Goal: Transaction & Acquisition: Purchase product/service

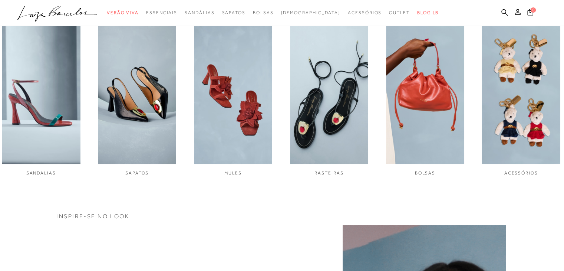
scroll to position [297, 0]
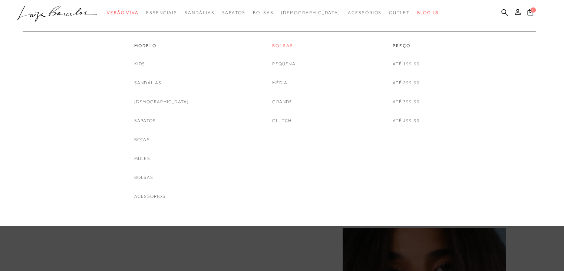
click at [274, 45] on link "Bolsas" at bounding box center [283, 46] width 23 height 6
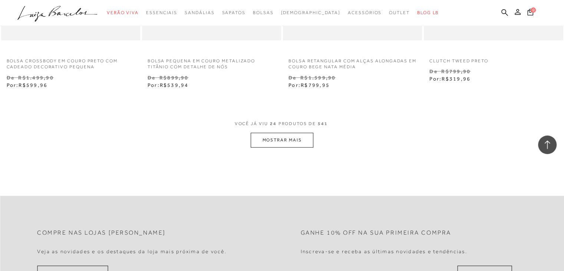
scroll to position [1558, 0]
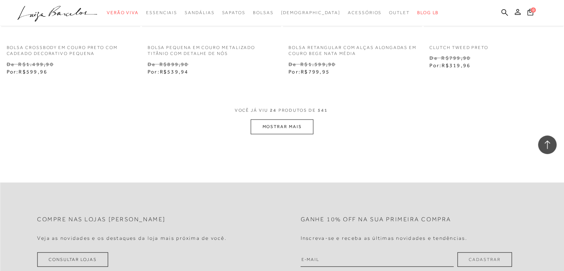
click at [283, 123] on button "MOSTRAR MAIS" at bounding box center [282, 126] width 62 height 14
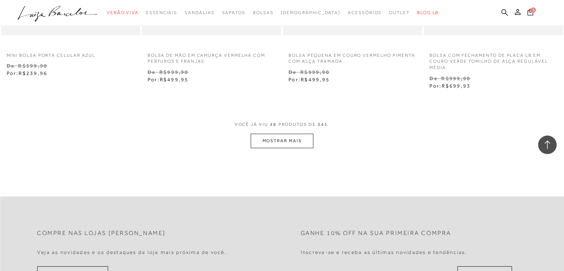
scroll to position [3153, 0]
click at [283, 137] on button "MOSTRAR MAIS" at bounding box center [282, 139] width 62 height 14
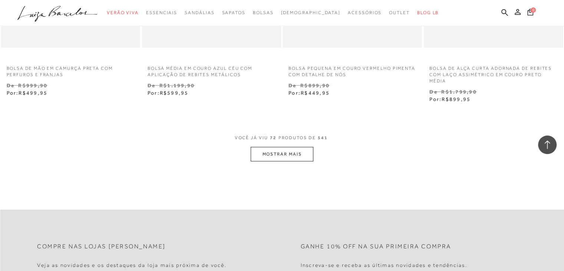
scroll to position [4748, 0]
click at [297, 155] on button "MOSTRAR MAIS" at bounding box center [282, 152] width 62 height 14
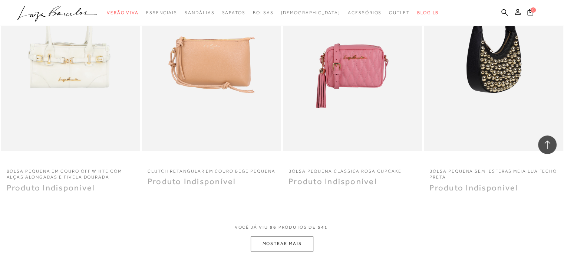
scroll to position [6268, 0]
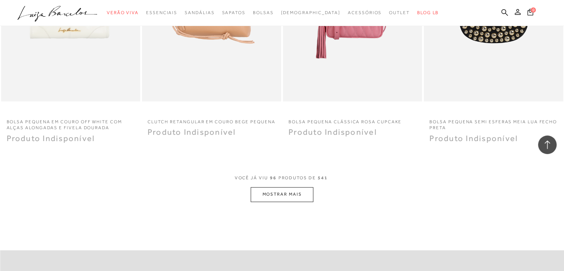
click at [303, 190] on button "MOSTRAR MAIS" at bounding box center [282, 194] width 62 height 14
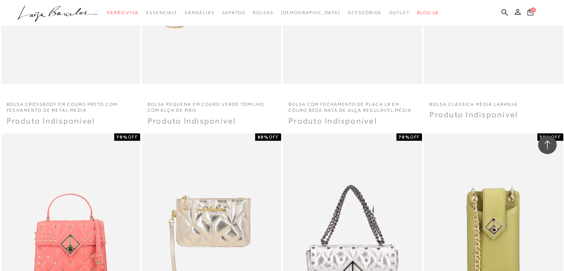
scroll to position [6639, 0]
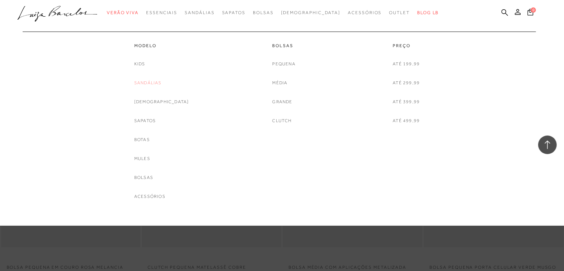
click at [157, 83] on link "Sandálias" at bounding box center [147, 83] width 27 height 8
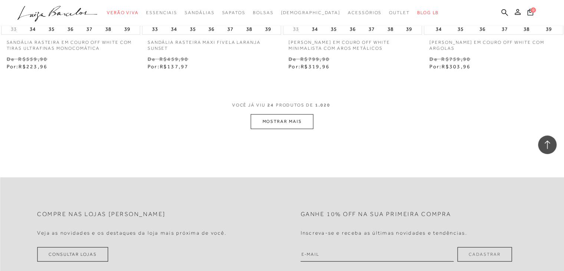
scroll to position [1595, 0]
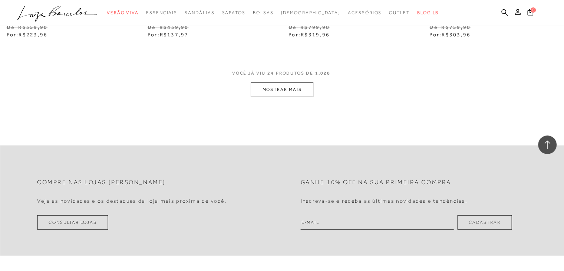
click at [277, 89] on button "MOSTRAR MAIS" at bounding box center [282, 89] width 62 height 14
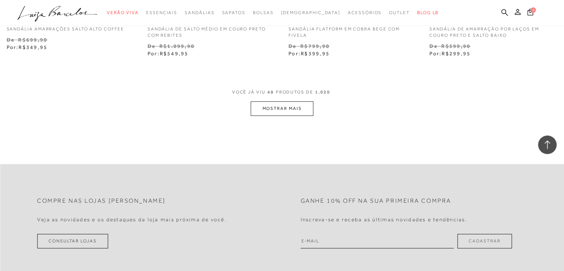
scroll to position [3190, 0]
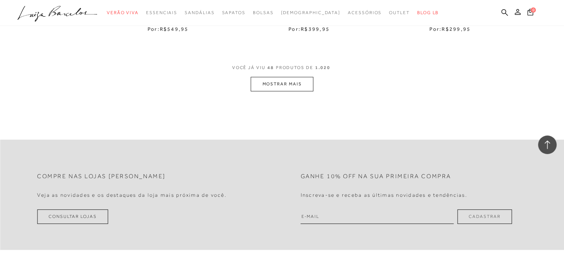
click at [274, 82] on button "MOSTRAR MAIS" at bounding box center [282, 84] width 62 height 14
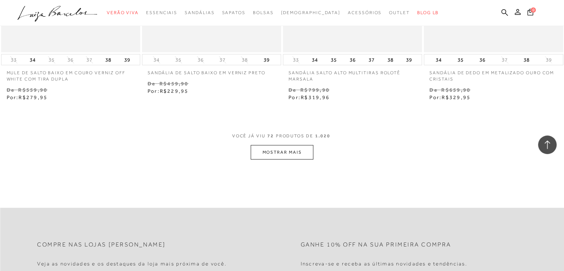
scroll to position [4748, 0]
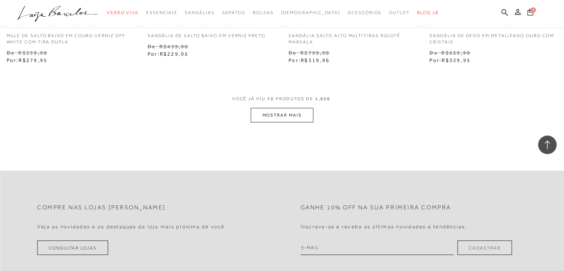
click at [282, 112] on button "MOSTRAR MAIS" at bounding box center [282, 115] width 62 height 14
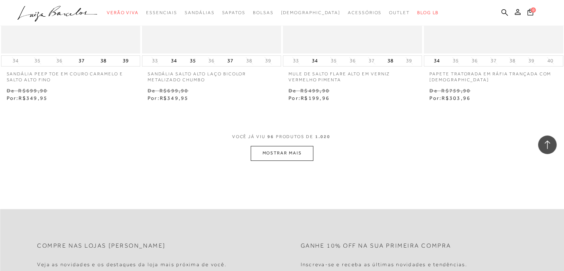
scroll to position [6305, 0]
click at [290, 151] on button "MOSTRAR MAIS" at bounding box center [282, 152] width 62 height 14
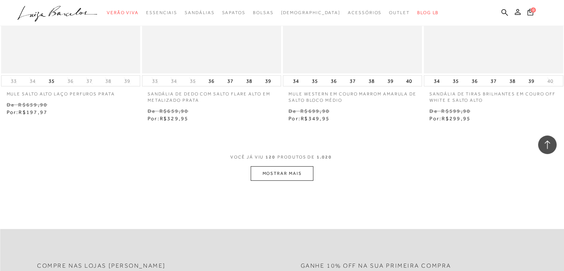
scroll to position [7900, 0]
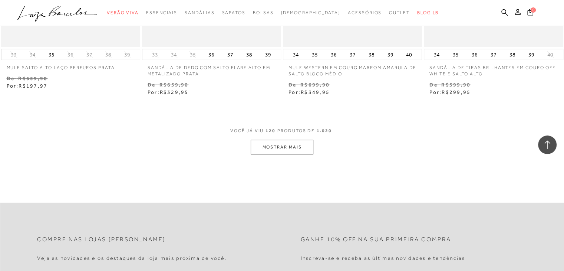
click at [295, 140] on button "MOSTRAR MAIS" at bounding box center [282, 147] width 62 height 14
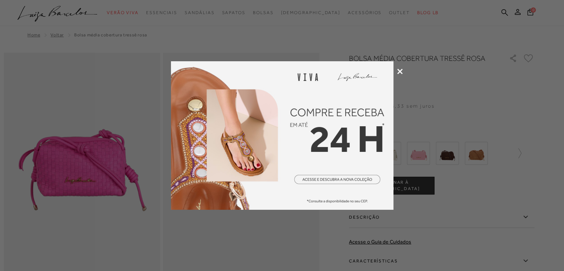
click at [402, 71] on icon at bounding box center [400, 72] width 6 height 6
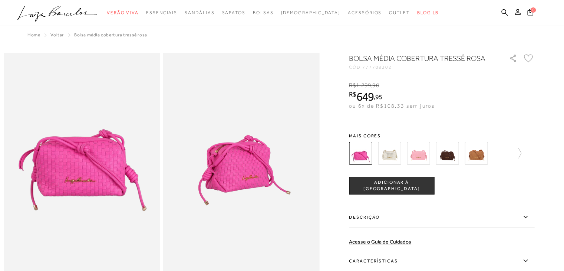
click at [451, 157] on img at bounding box center [447, 153] width 23 height 23
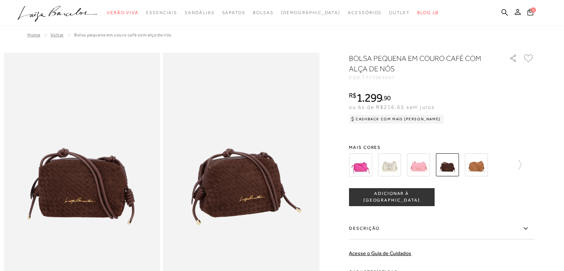
click at [388, 162] on img at bounding box center [389, 164] width 23 height 23
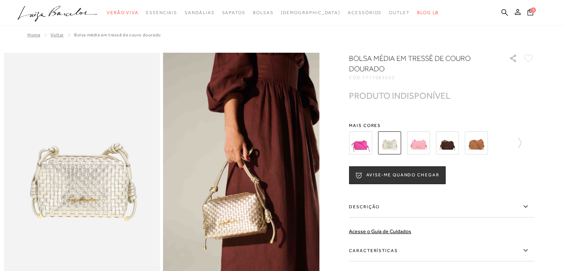
click at [526, 142] on div at bounding box center [441, 142] width 185 height 27
click at [521, 144] on icon at bounding box center [516, 143] width 10 height 10
click at [378, 139] on img at bounding box center [373, 142] width 23 height 23
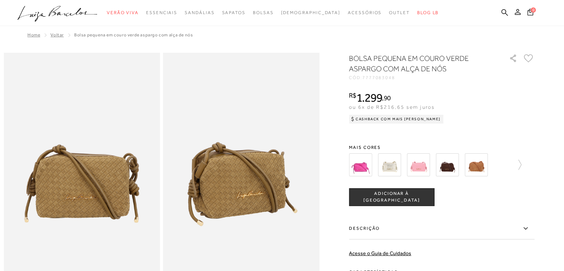
click at [360, 159] on img at bounding box center [360, 164] width 23 height 23
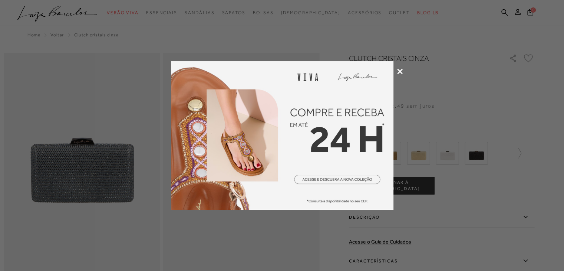
click at [398, 73] on icon at bounding box center [400, 72] width 6 height 6
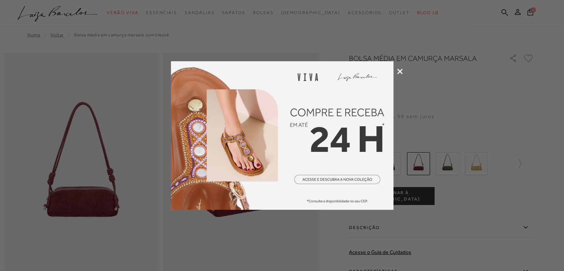
click at [400, 72] on icon at bounding box center [400, 72] width 6 height 6
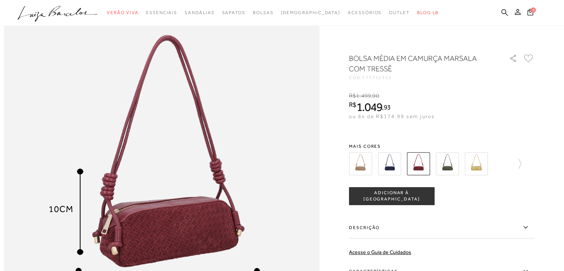
scroll to position [556, 0]
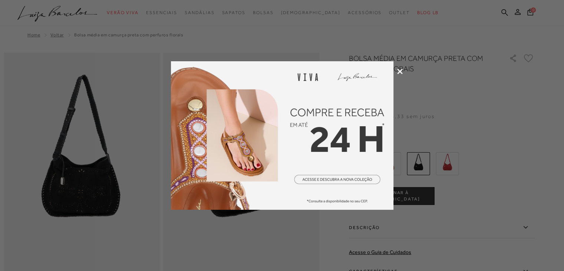
click at [398, 71] on icon at bounding box center [400, 72] width 6 height 6
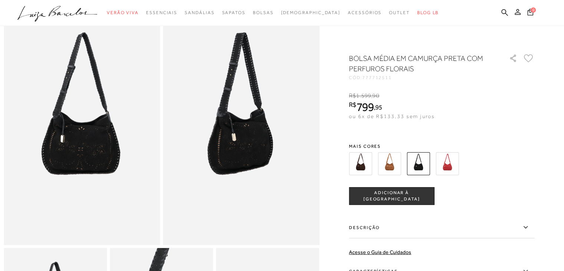
scroll to position [74, 0]
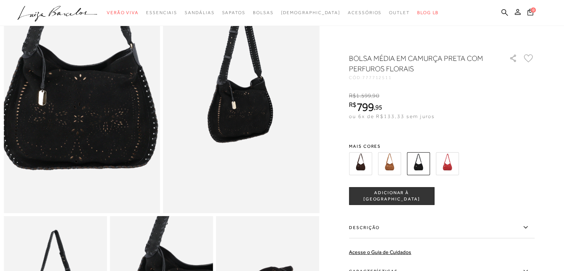
click at [82, 118] on img at bounding box center [80, 76] width 313 height 469
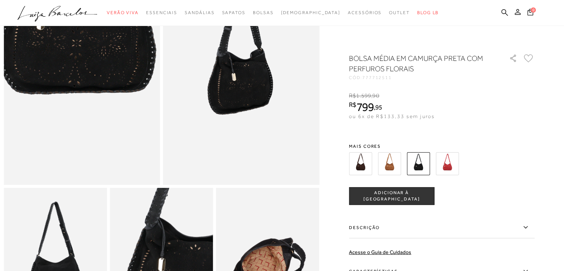
scroll to position [185, 0]
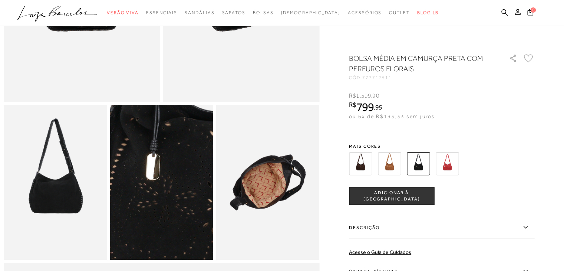
click at [171, 201] on img at bounding box center [152, 169] width 207 height 310
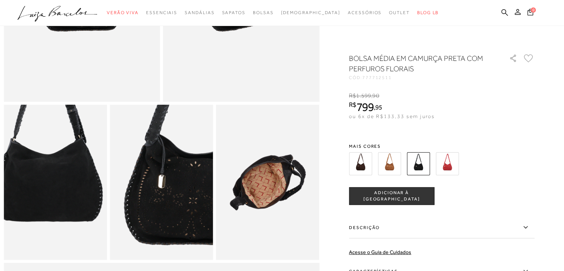
click at [61, 210] on img at bounding box center [48, 160] width 207 height 310
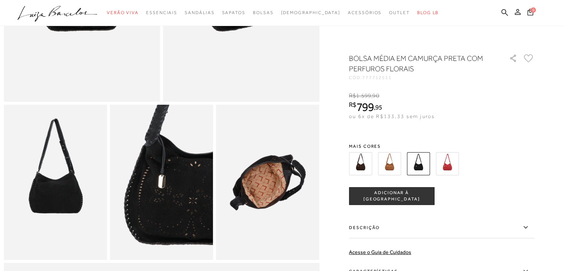
click at [395, 170] on img at bounding box center [389, 163] width 23 height 23
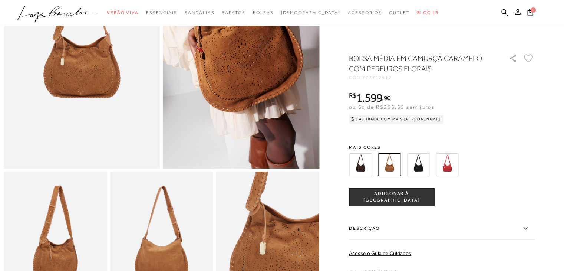
scroll to position [74, 0]
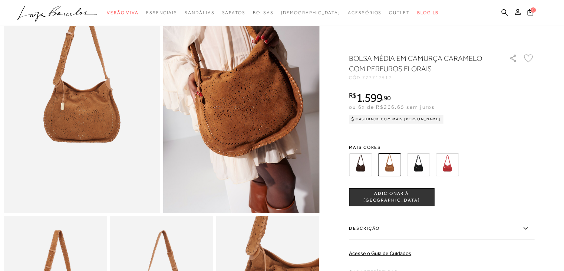
click at [247, 98] on img at bounding box center [241, 95] width 157 height 234
click at [451, 163] on img at bounding box center [447, 164] width 23 height 23
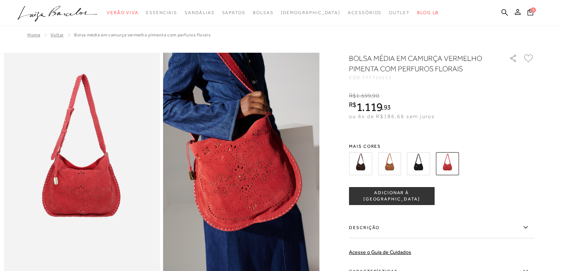
click at [356, 132] on div "BOLSA MÉDIA EM CAMURÇA VERMELHO PIMENTA COM PERFUROS FLORAIS CÓD: 777712513 × É…" at bounding box center [441, 203] width 185 height 300
click at [360, 160] on img at bounding box center [360, 163] width 23 height 23
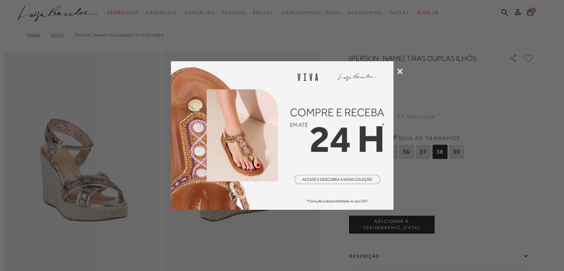
click at [401, 70] on icon at bounding box center [400, 72] width 6 height 6
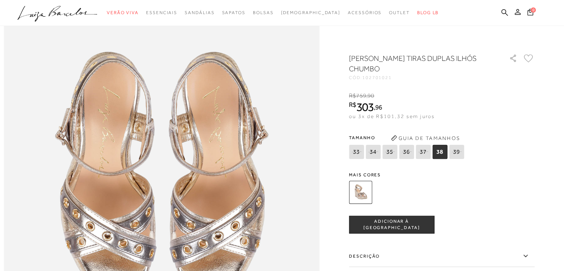
scroll to position [334, 0]
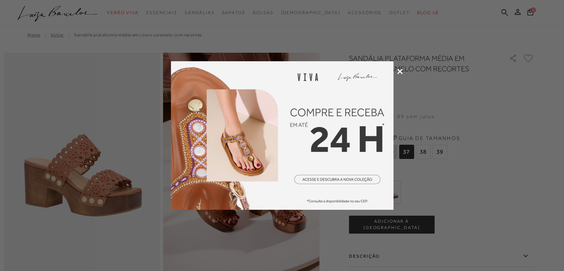
click at [400, 70] on icon at bounding box center [400, 72] width 6 height 6
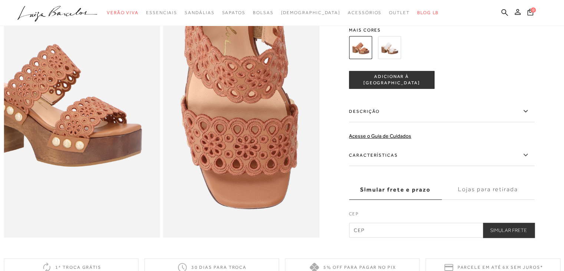
scroll to position [371, 0]
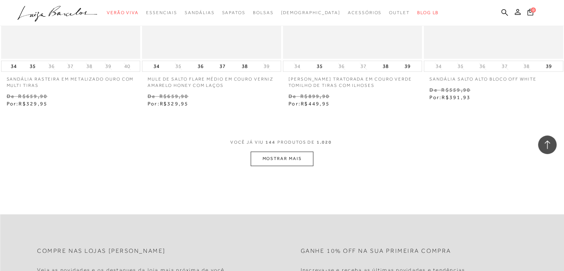
scroll to position [9495, 0]
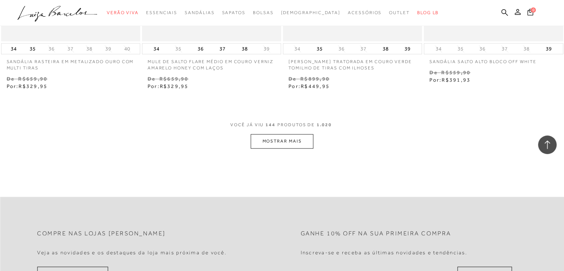
click at [266, 134] on button "MOSTRAR MAIS" at bounding box center [282, 141] width 62 height 14
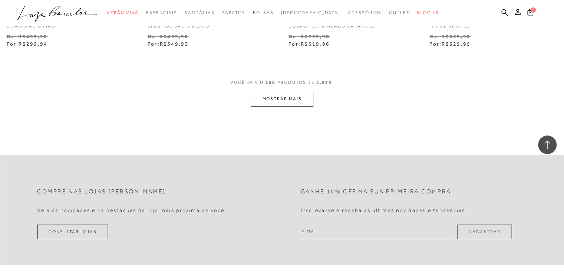
scroll to position [11127, 0]
click at [264, 95] on button "MOSTRAR MAIS" at bounding box center [282, 98] width 62 height 14
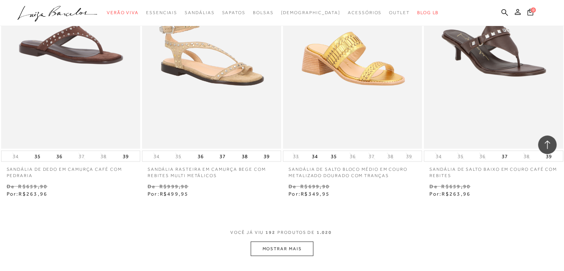
scroll to position [12685, 0]
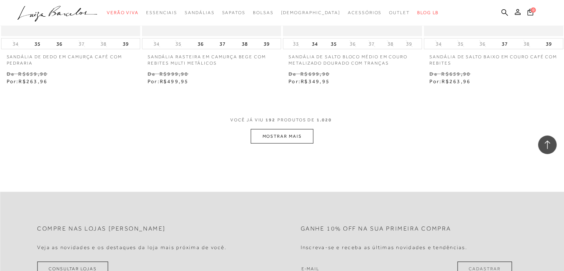
click at [296, 129] on button "MOSTRAR MAIS" at bounding box center [282, 136] width 62 height 14
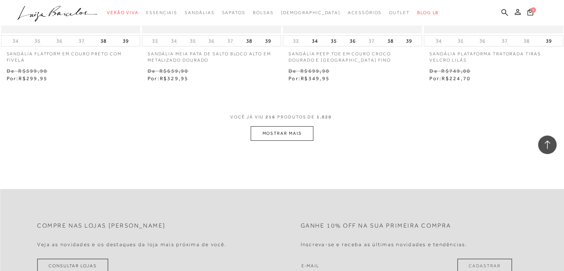
scroll to position [14280, 0]
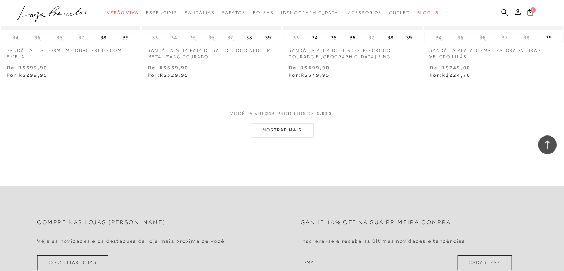
click at [291, 124] on button "MOSTRAR MAIS" at bounding box center [282, 130] width 62 height 14
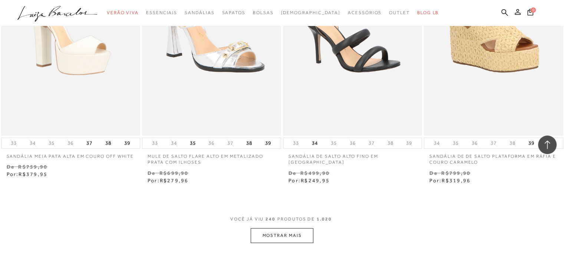
scroll to position [15838, 0]
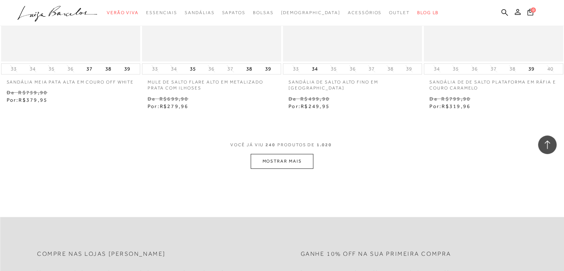
click at [300, 154] on button "MOSTRAR MAIS" at bounding box center [282, 161] width 62 height 14
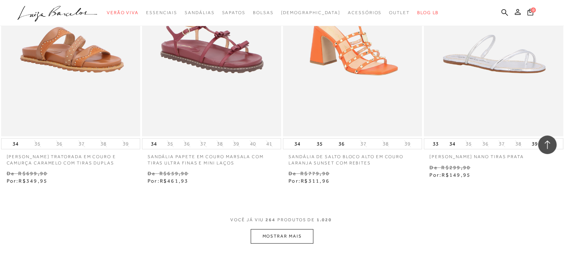
scroll to position [17470, 0]
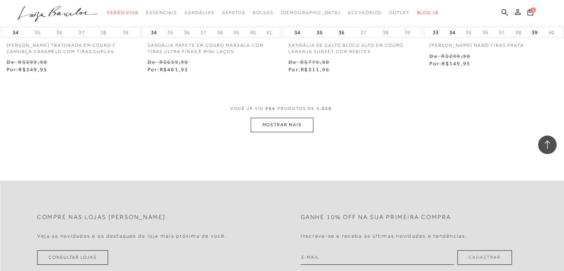
click at [292, 118] on button "MOSTRAR MAIS" at bounding box center [282, 125] width 62 height 14
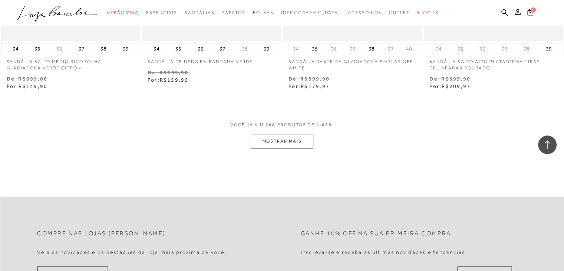
scroll to position [19065, 0]
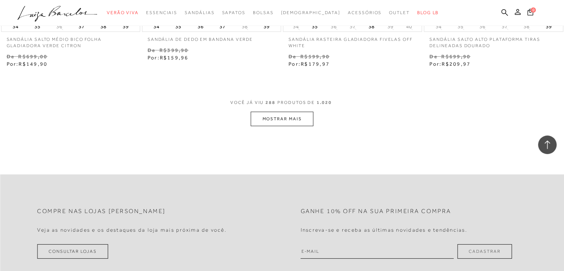
click at [286, 112] on button "MOSTRAR MAIS" at bounding box center [282, 119] width 62 height 14
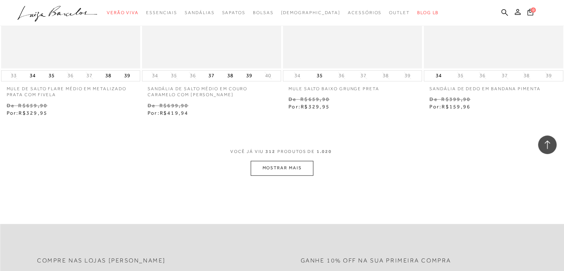
scroll to position [20622, 0]
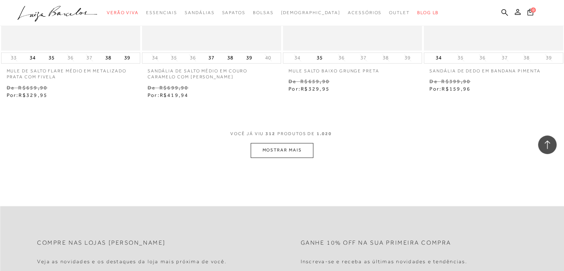
click at [296, 143] on button "MOSTRAR MAIS" at bounding box center [282, 150] width 62 height 14
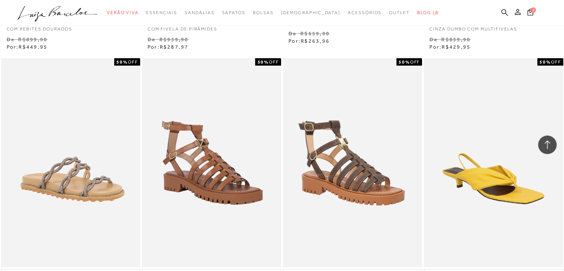
scroll to position [22292, 0]
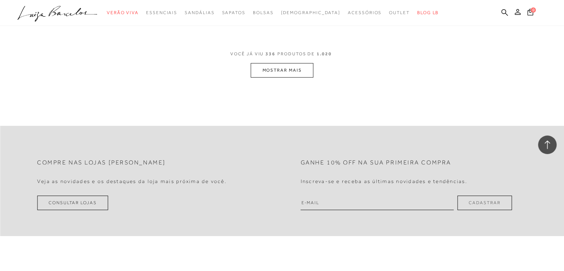
click at [274, 63] on button "MOSTRAR MAIS" at bounding box center [282, 70] width 62 height 14
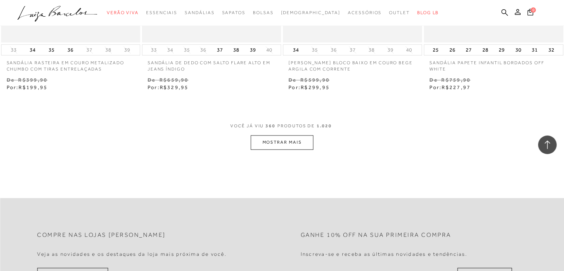
scroll to position [23812, 0]
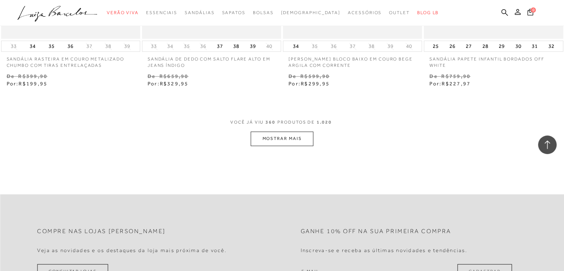
click at [286, 131] on button "MOSTRAR MAIS" at bounding box center [282, 138] width 62 height 14
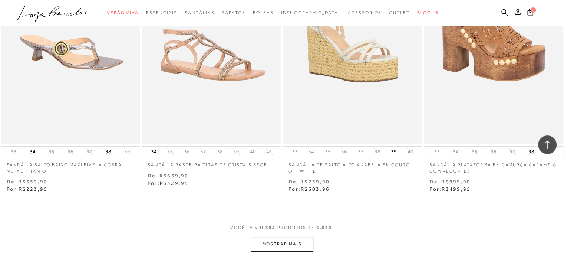
scroll to position [25370, 0]
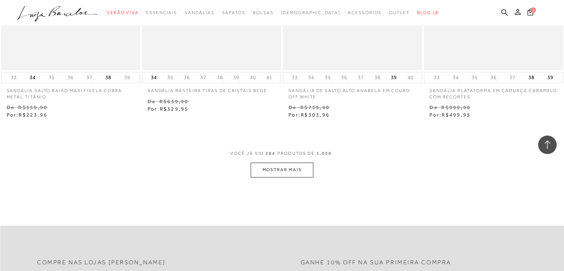
click at [296, 162] on button "MOSTRAR MAIS" at bounding box center [282, 169] width 62 height 14
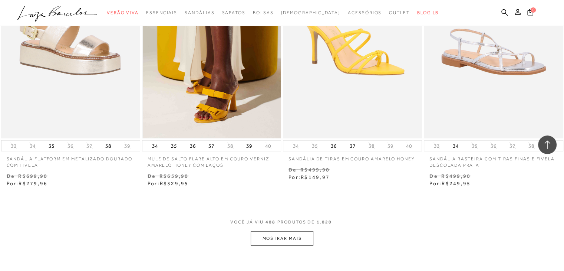
scroll to position [27002, 0]
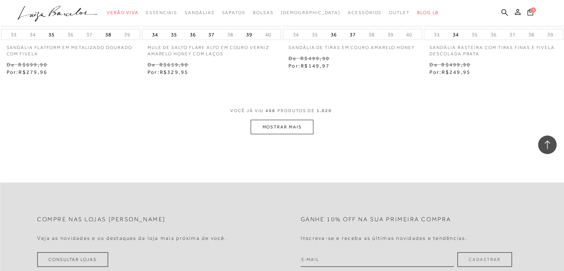
click at [282, 120] on button "MOSTRAR MAIS" at bounding box center [282, 127] width 62 height 14
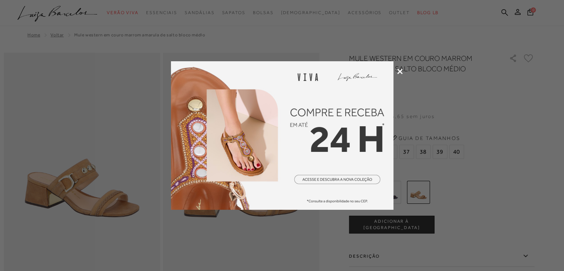
click at [402, 70] on icon at bounding box center [400, 72] width 6 height 6
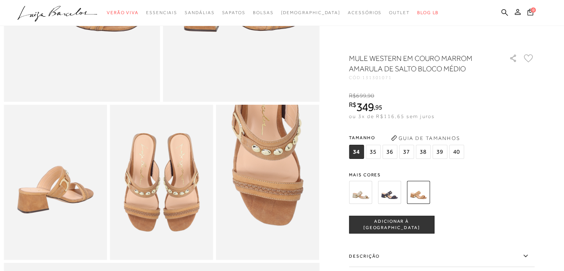
scroll to position [74, 0]
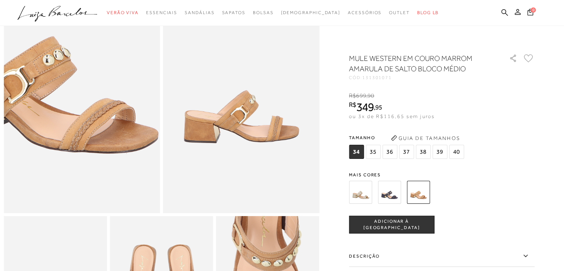
click at [120, 135] on img at bounding box center [43, 59] width 313 height 469
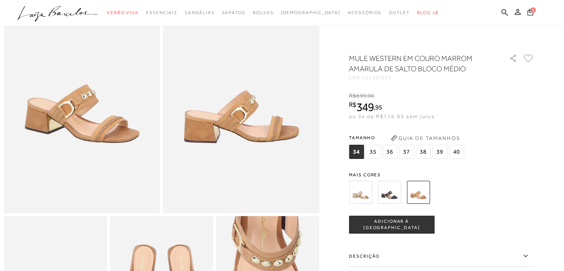
click at [212, 131] on img at bounding box center [241, 95] width 157 height 234
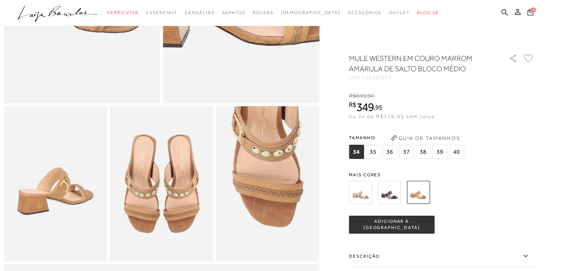
scroll to position [185, 0]
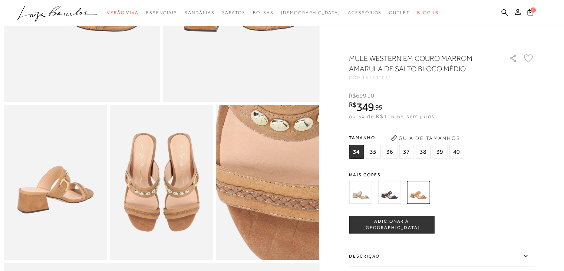
click at [254, 184] on img at bounding box center [283, 185] width 207 height 310
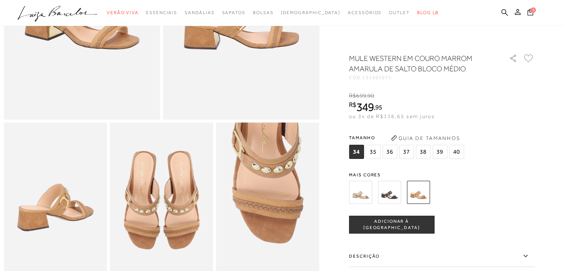
scroll to position [37, 0]
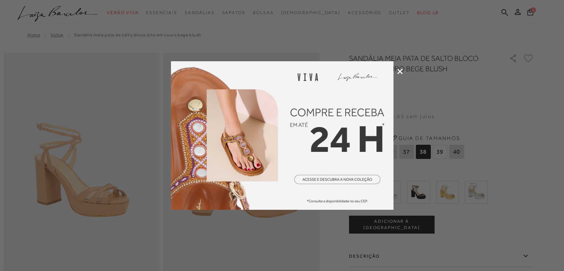
click at [400, 70] on icon at bounding box center [400, 72] width 6 height 6
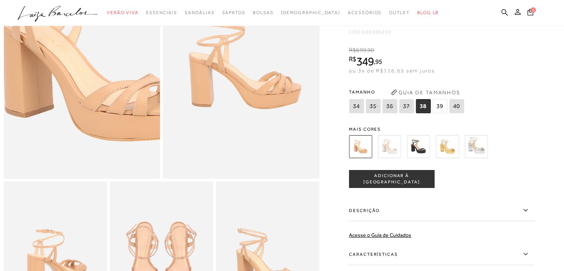
scroll to position [260, 0]
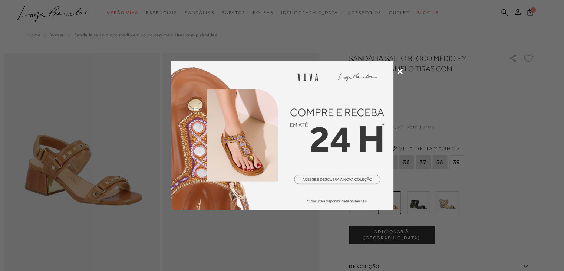
click at [399, 72] on icon at bounding box center [400, 72] width 6 height 6
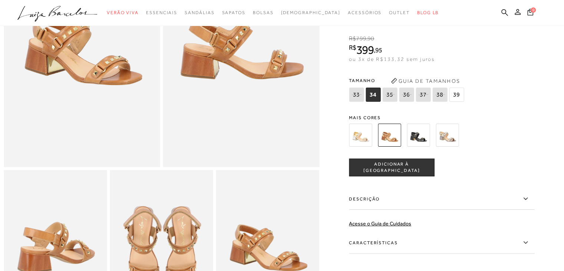
scroll to position [74, 0]
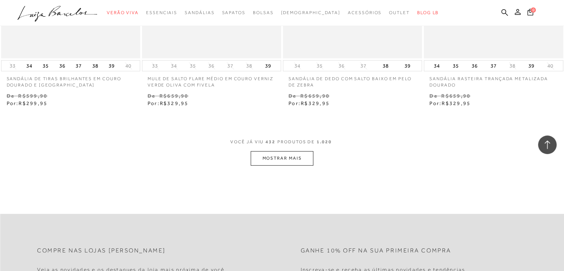
scroll to position [28634, 0]
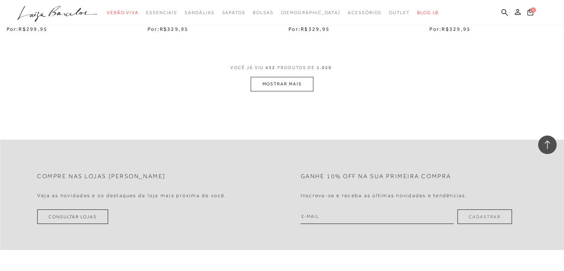
click at [285, 77] on button "MOSTRAR MAIS" at bounding box center [282, 84] width 62 height 14
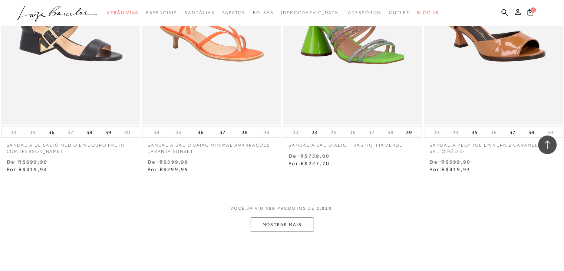
scroll to position [30127, 0]
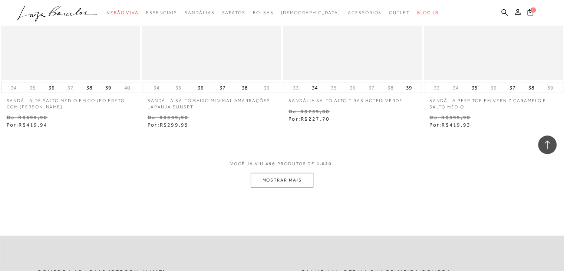
click at [288, 173] on button "MOSTRAR MAIS" at bounding box center [282, 180] width 62 height 14
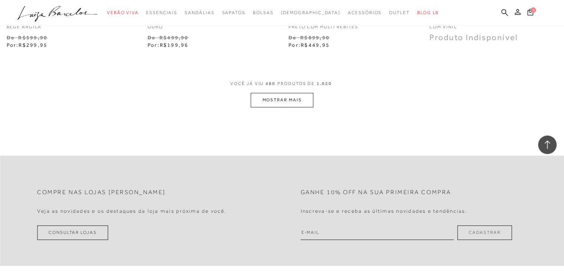
scroll to position [31834, 0]
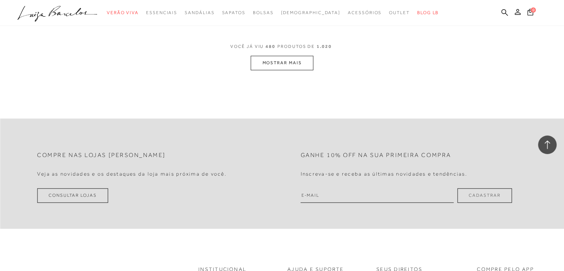
click at [294, 56] on button "MOSTRAR MAIS" at bounding box center [282, 63] width 62 height 14
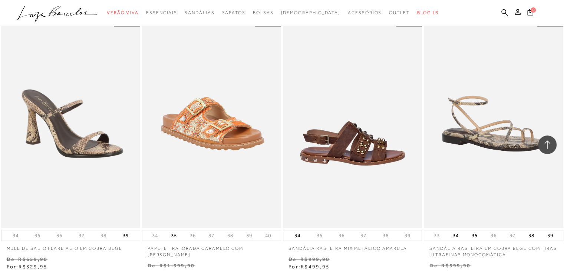
scroll to position [33207, 0]
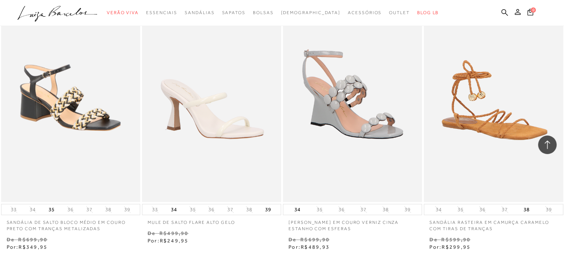
scroll to position [34921, 0]
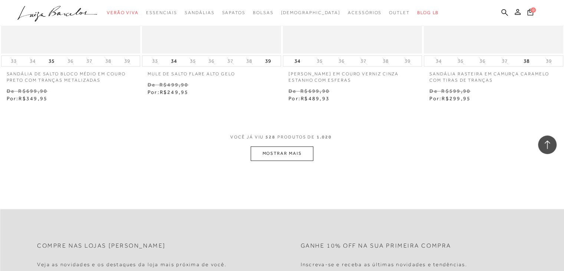
click at [277, 133] on span "VOCÊ JÁ VIU 528 PRODUTOS DE 1.020" at bounding box center [281, 139] width 103 height 13
click at [280, 146] on button "MOSTRAR MAIS" at bounding box center [282, 153] width 62 height 14
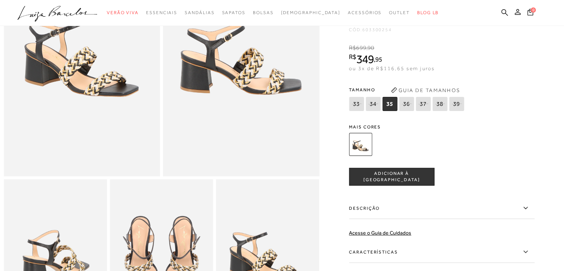
scroll to position [37, 0]
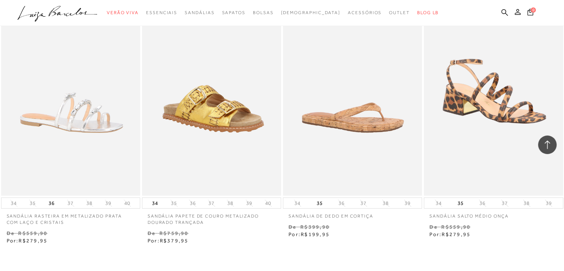
scroll to position [36516, 0]
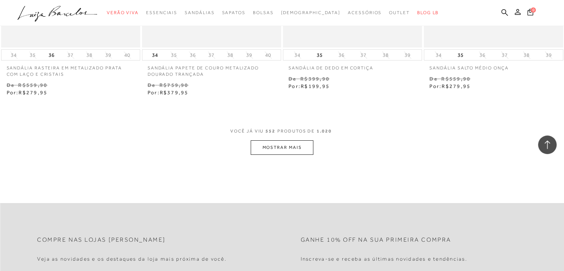
click at [295, 140] on button "MOSTRAR MAIS" at bounding box center [282, 147] width 62 height 14
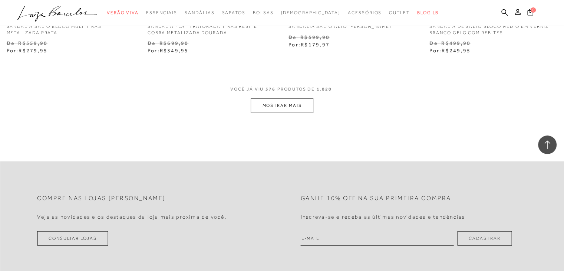
scroll to position [38148, 0]
click at [288, 97] on button "MOSTRAR MAIS" at bounding box center [282, 104] width 62 height 14
